Goal: Task Accomplishment & Management: Manage account settings

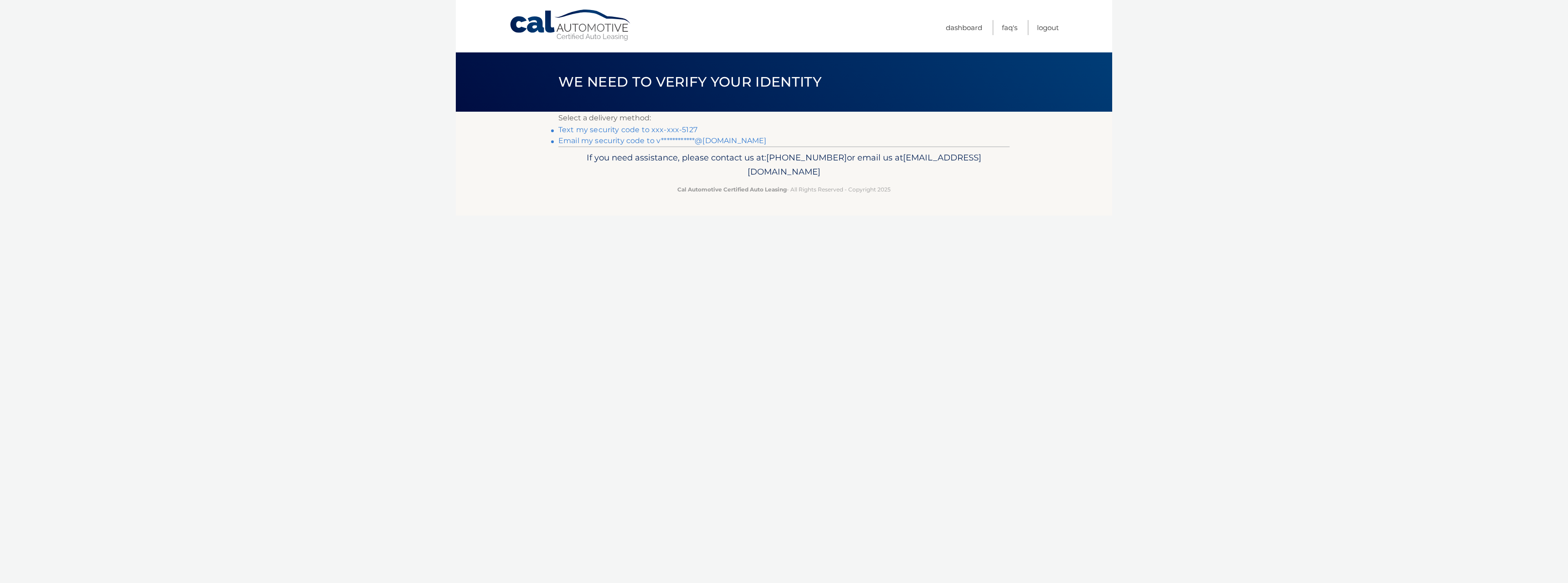
click at [596, 131] on link "Text my security code to xxx-xxx-5127" at bounding box center [628, 129] width 139 height 8
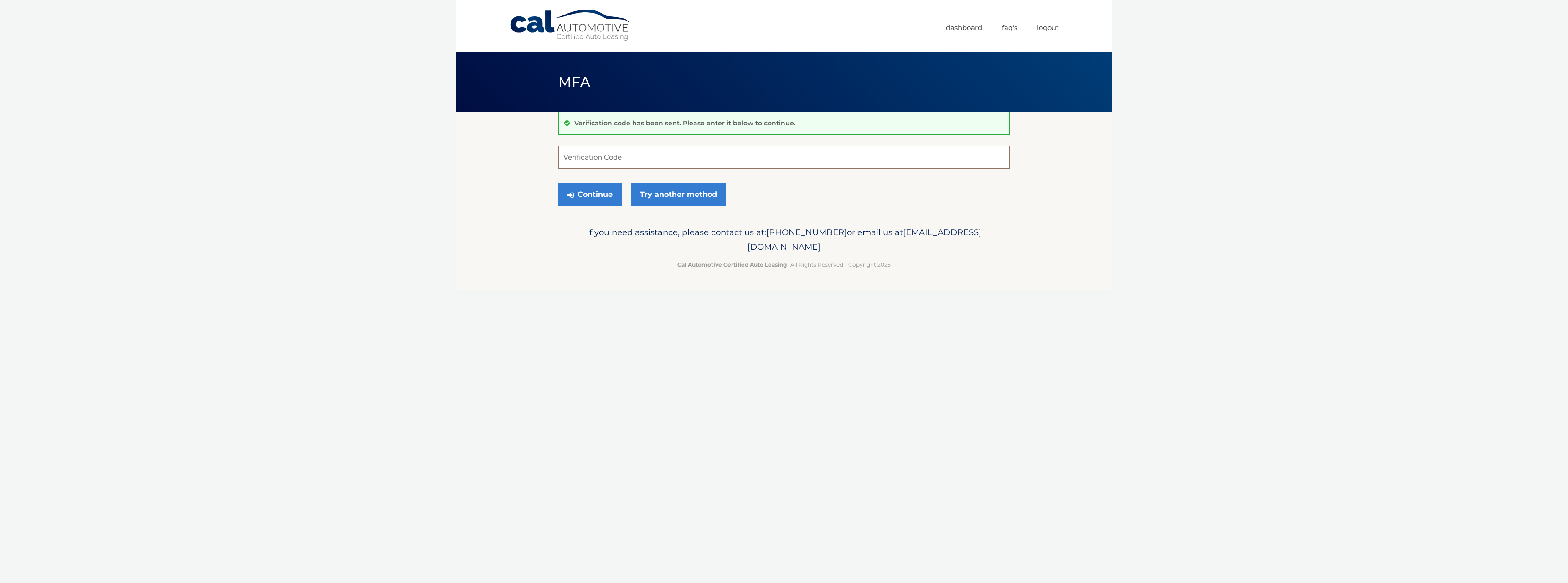
click at [641, 154] on input "Verification Code" at bounding box center [784, 157] width 451 height 23
type input "453758"
click at [558, 183] on button "Continue" at bounding box center [590, 195] width 63 height 23
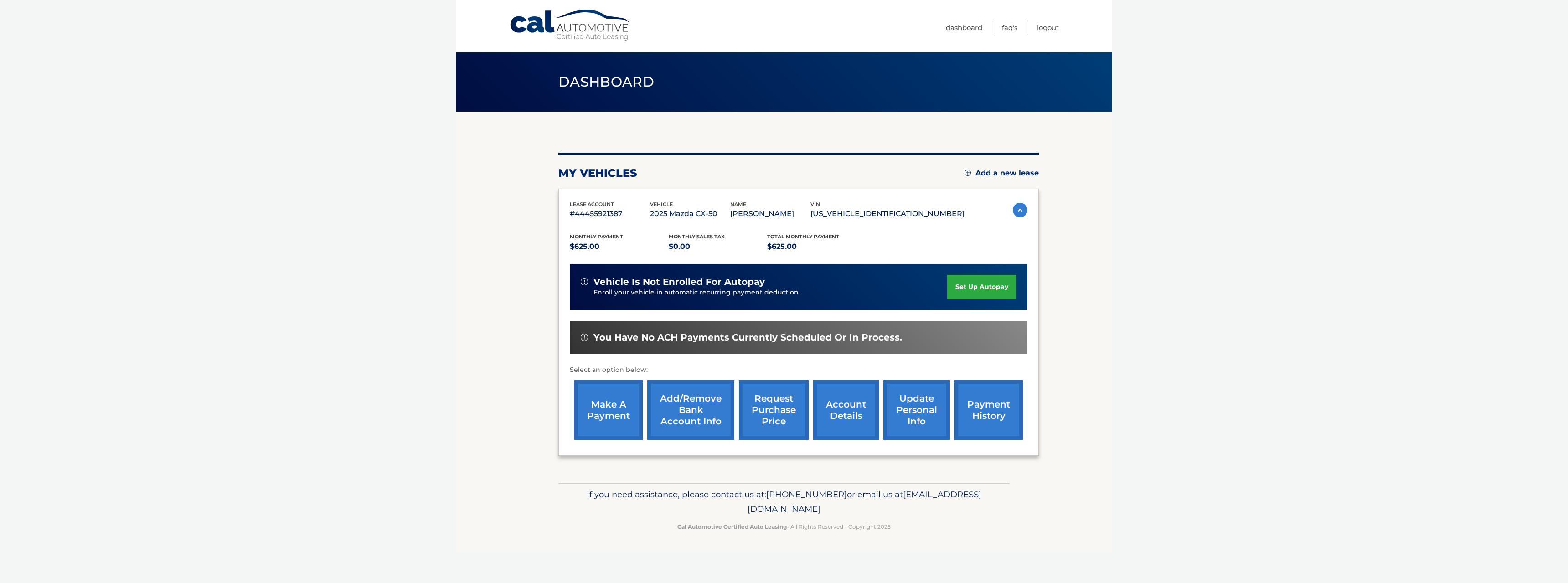
click at [989, 286] on link "set up autopay" at bounding box center [982, 287] width 69 height 24
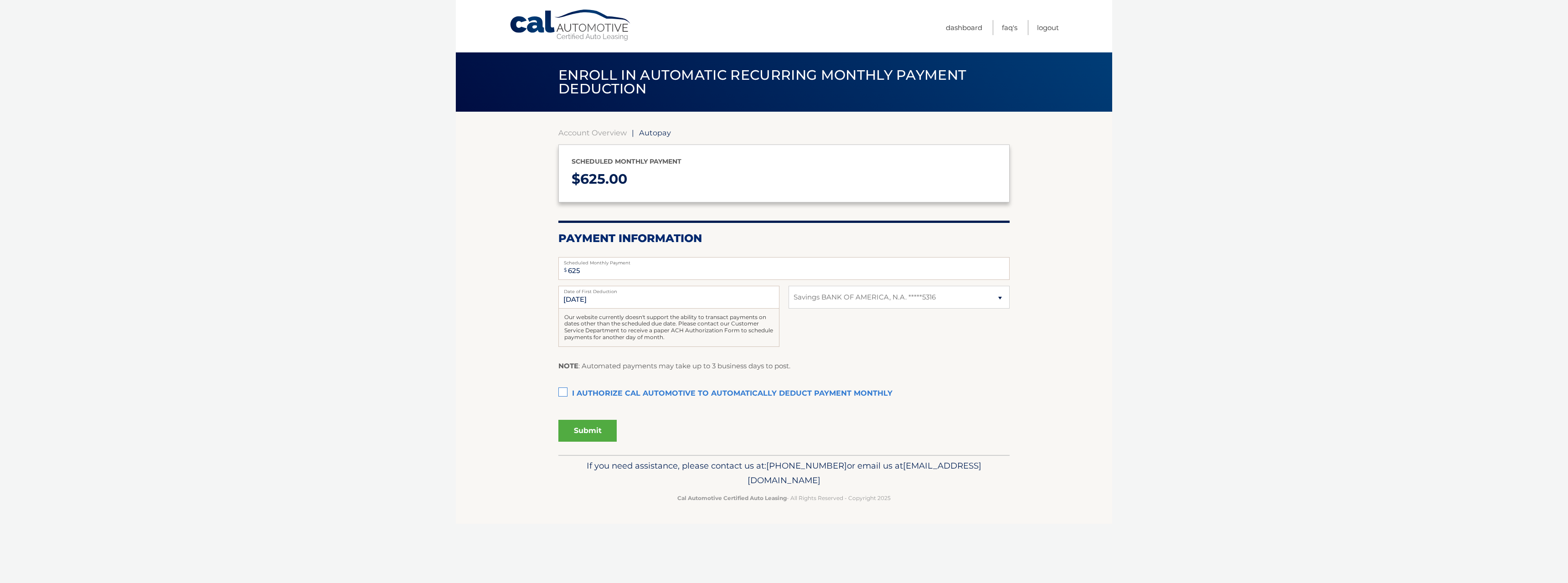
select select "NmQyYjAyNjAtNzEwYi00YzljLWE1MzMtNThhM2E3MjYyZmM0"
click at [569, 392] on label "I authorize cal automotive to automatically deduct payment monthly This checkbo…" at bounding box center [784, 394] width 451 height 18
click at [0, 0] on input "I authorize cal automotive to automatically deduct payment monthly This checkbo…" at bounding box center [0, 0] width 0 height 0
click at [598, 428] on button "Submit" at bounding box center [587, 431] width 58 height 22
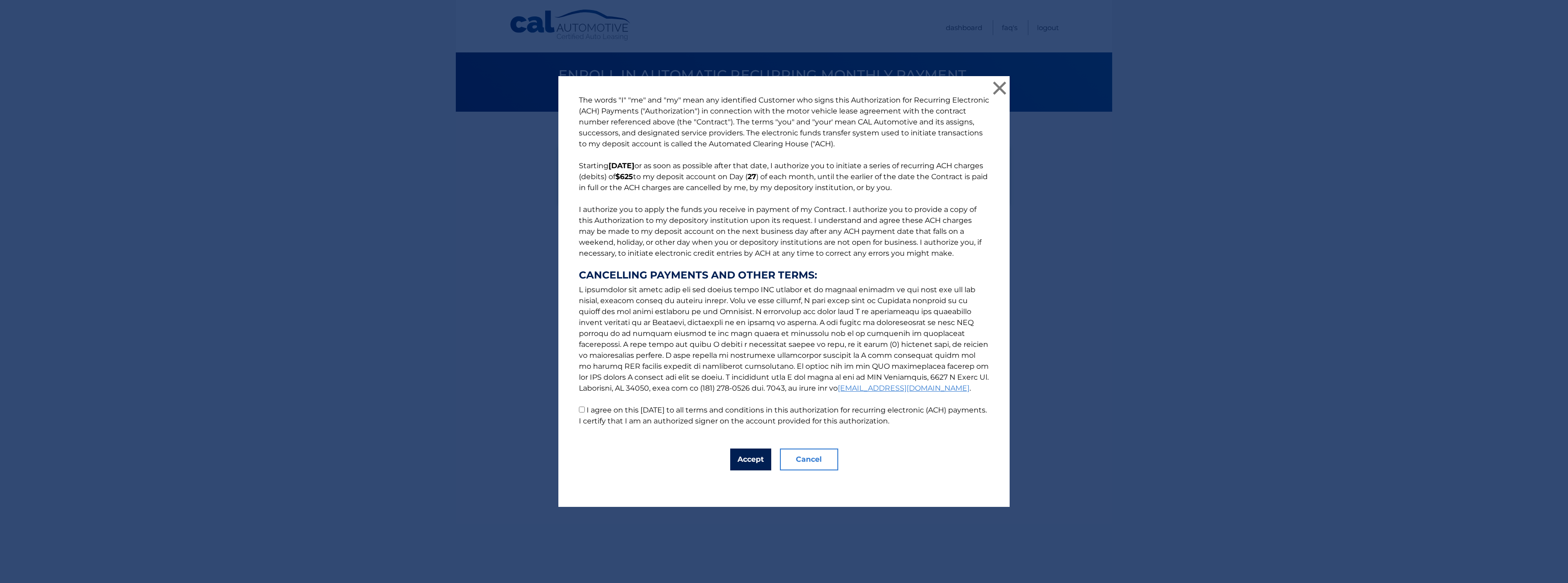
click at [733, 456] on button "Accept" at bounding box center [750, 460] width 41 height 22
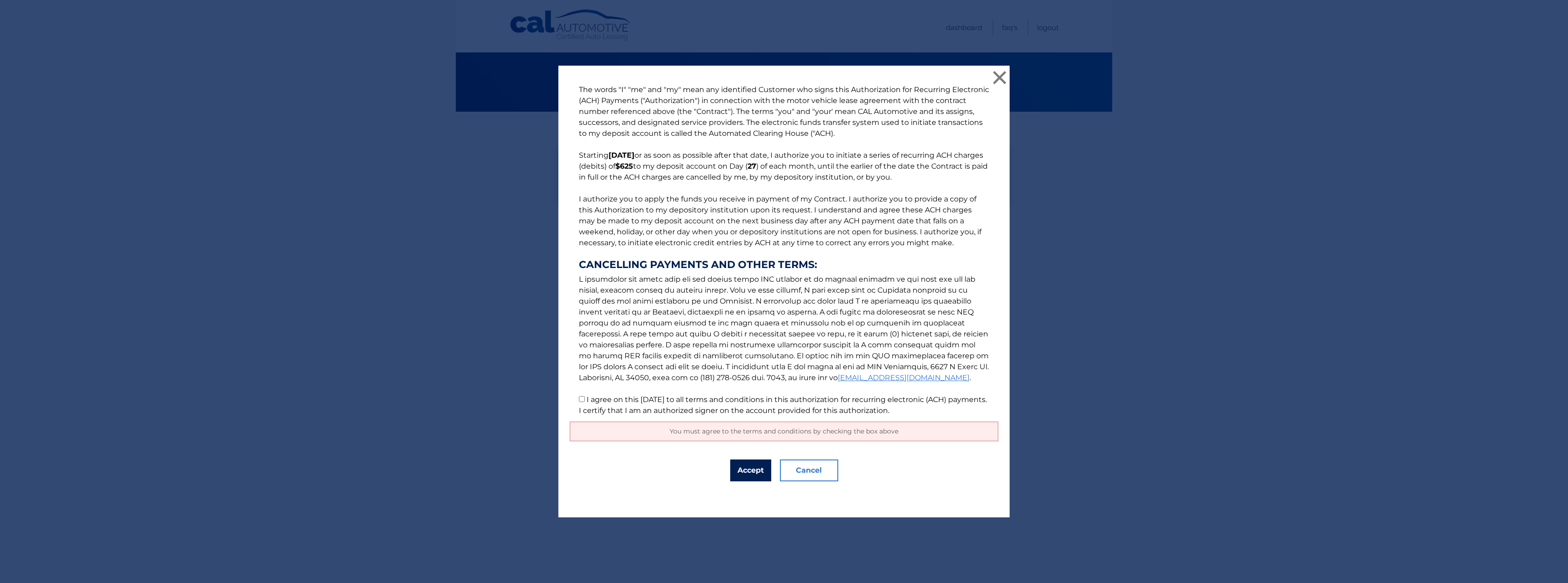
click at [740, 470] on button "Accept" at bounding box center [750, 471] width 41 height 22
click at [580, 398] on input "I agree on this 10/03/2025 to all terms and conditions in this authorization fo…" at bounding box center [581, 399] width 6 height 6
checkbox input "true"
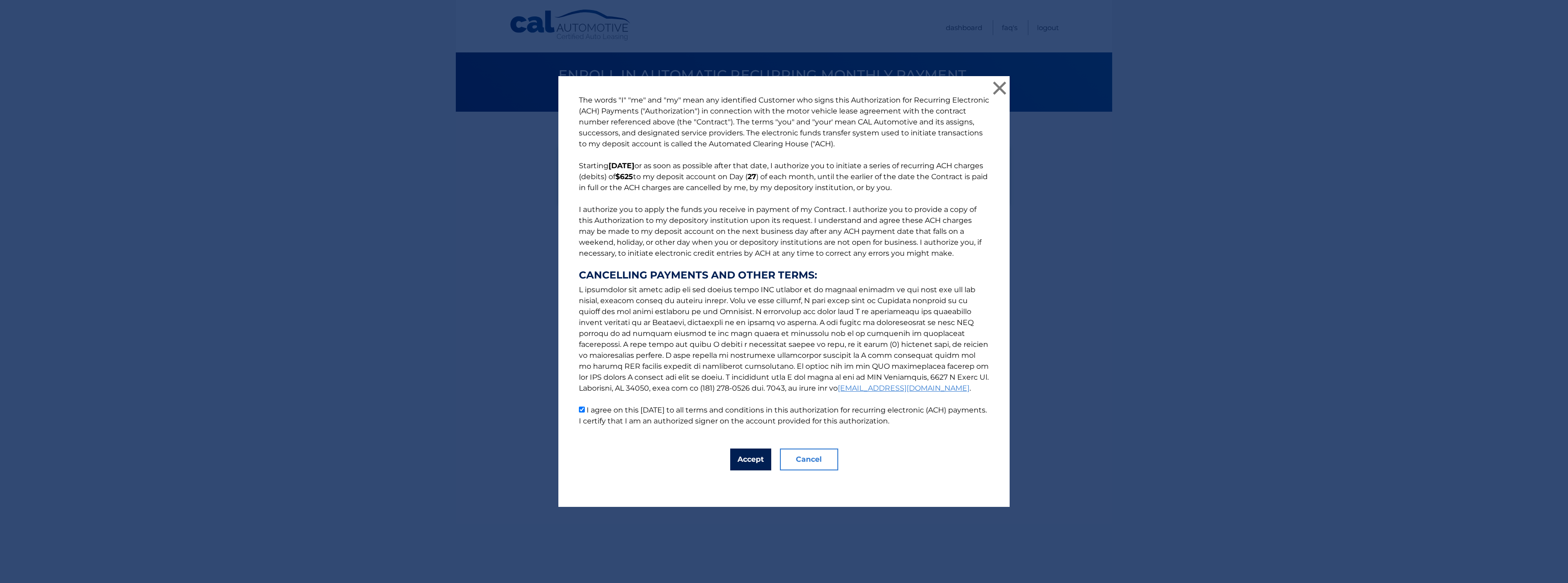
click at [737, 465] on button "Accept" at bounding box center [750, 460] width 41 height 22
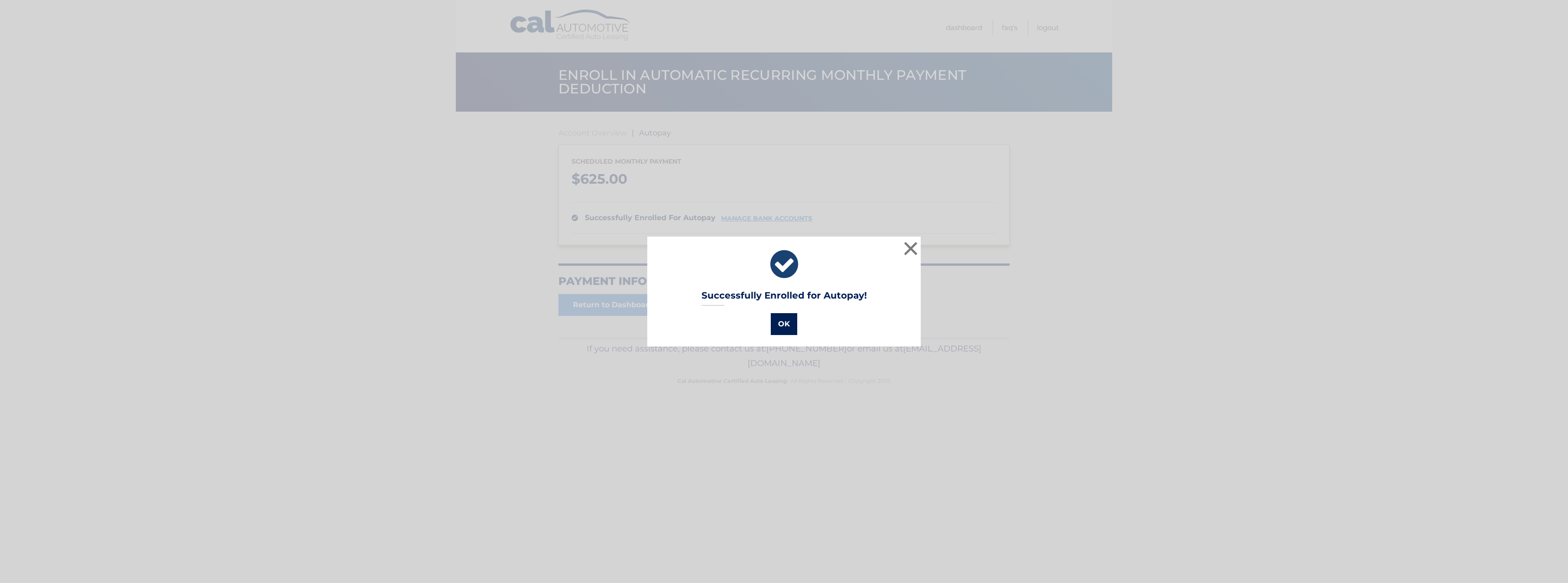
click at [783, 322] on button "OK" at bounding box center [784, 324] width 26 height 22
